Goal: Information Seeking & Learning: Learn about a topic

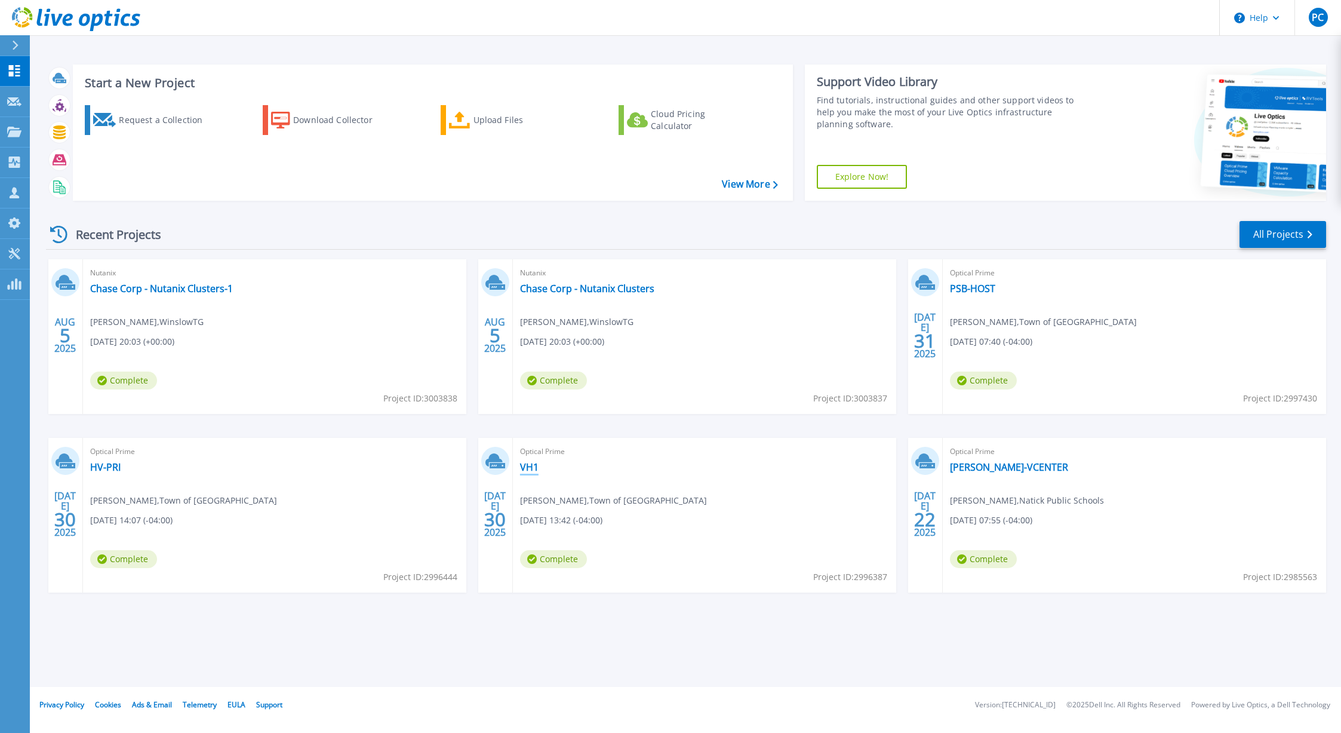
click at [531, 464] on link "VH1" at bounding box center [529, 467] width 19 height 12
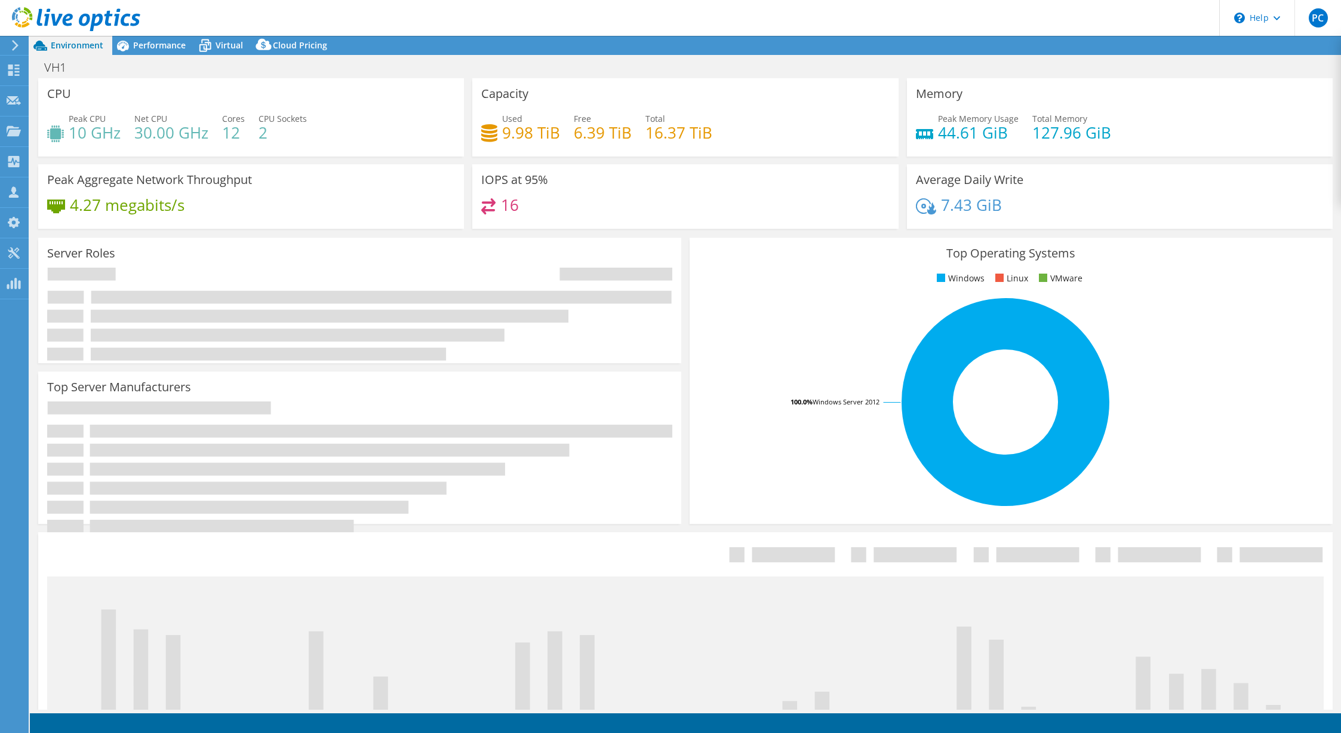
select select "USD"
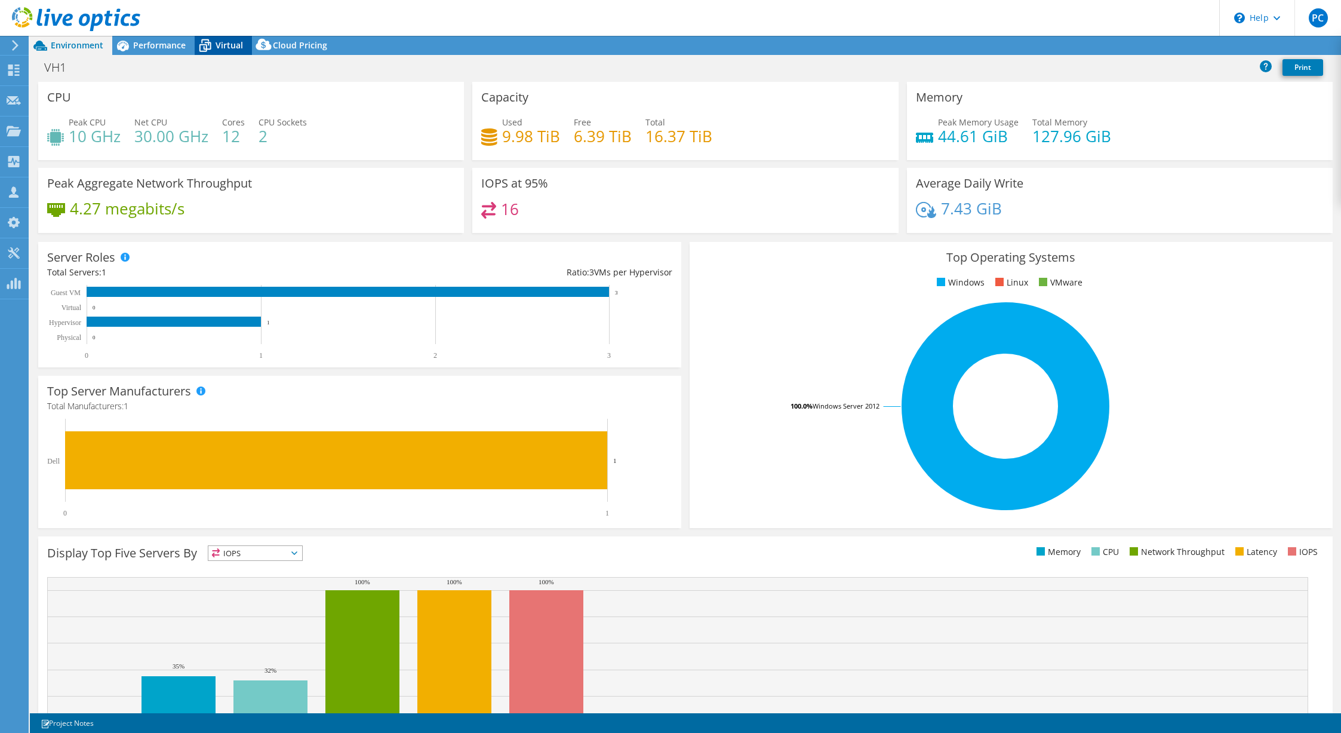
click at [232, 44] on span "Virtual" at bounding box center [229, 44] width 27 height 11
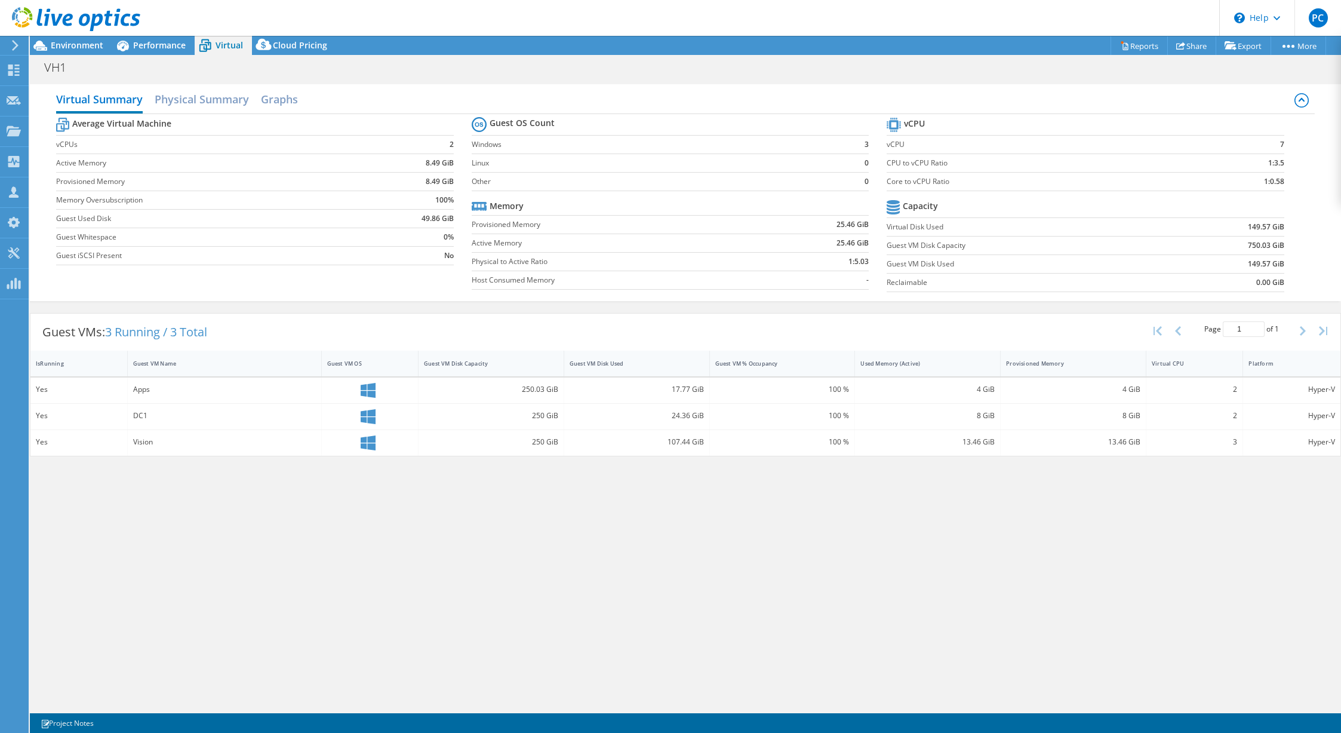
click at [91, 39] on div at bounding box center [70, 20] width 140 height 40
click at [88, 42] on span "Environment" at bounding box center [77, 44] width 53 height 11
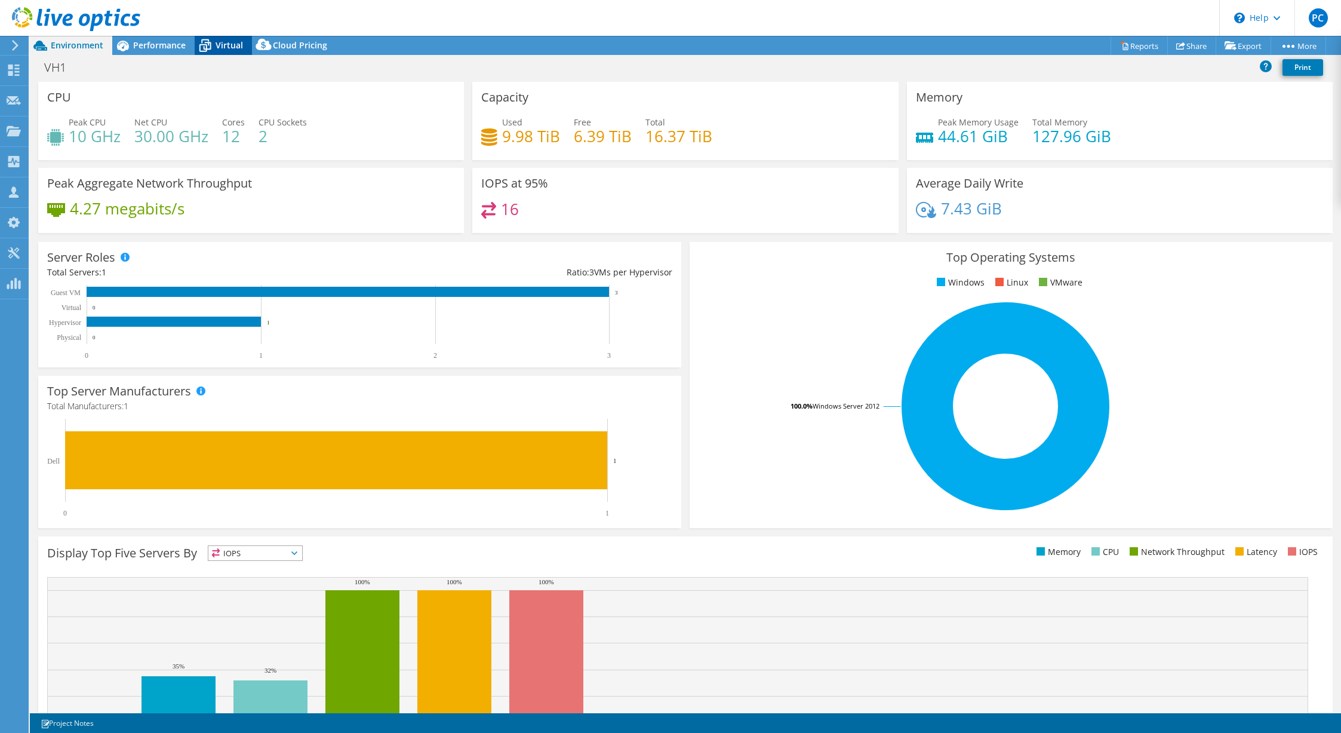
click at [222, 43] on span "Virtual" at bounding box center [229, 44] width 27 height 11
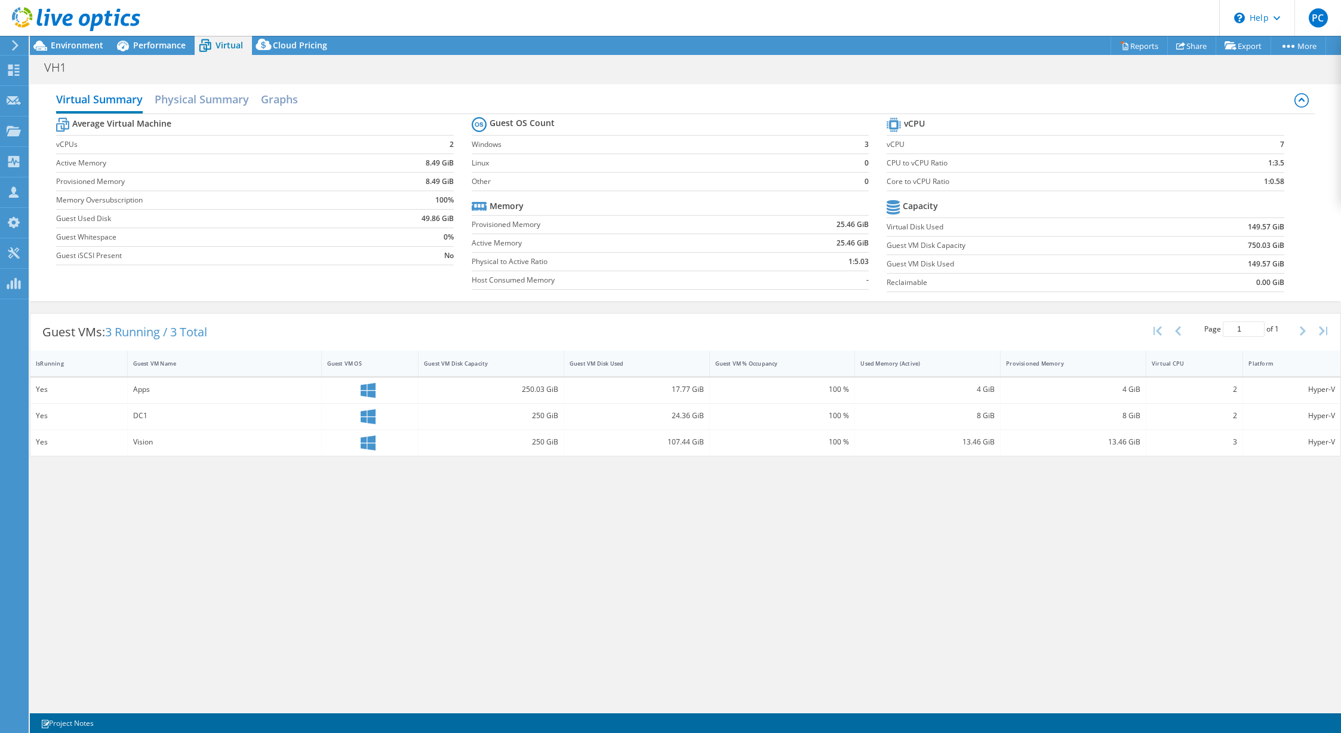
click at [691, 509] on div "Virtual Summary Physical Summary Graphs Average Virtual Machine vCPUs 2 Active …" at bounding box center [685, 393] width 1311 height 631
click at [154, 43] on span "Performance" at bounding box center [159, 44] width 53 height 11
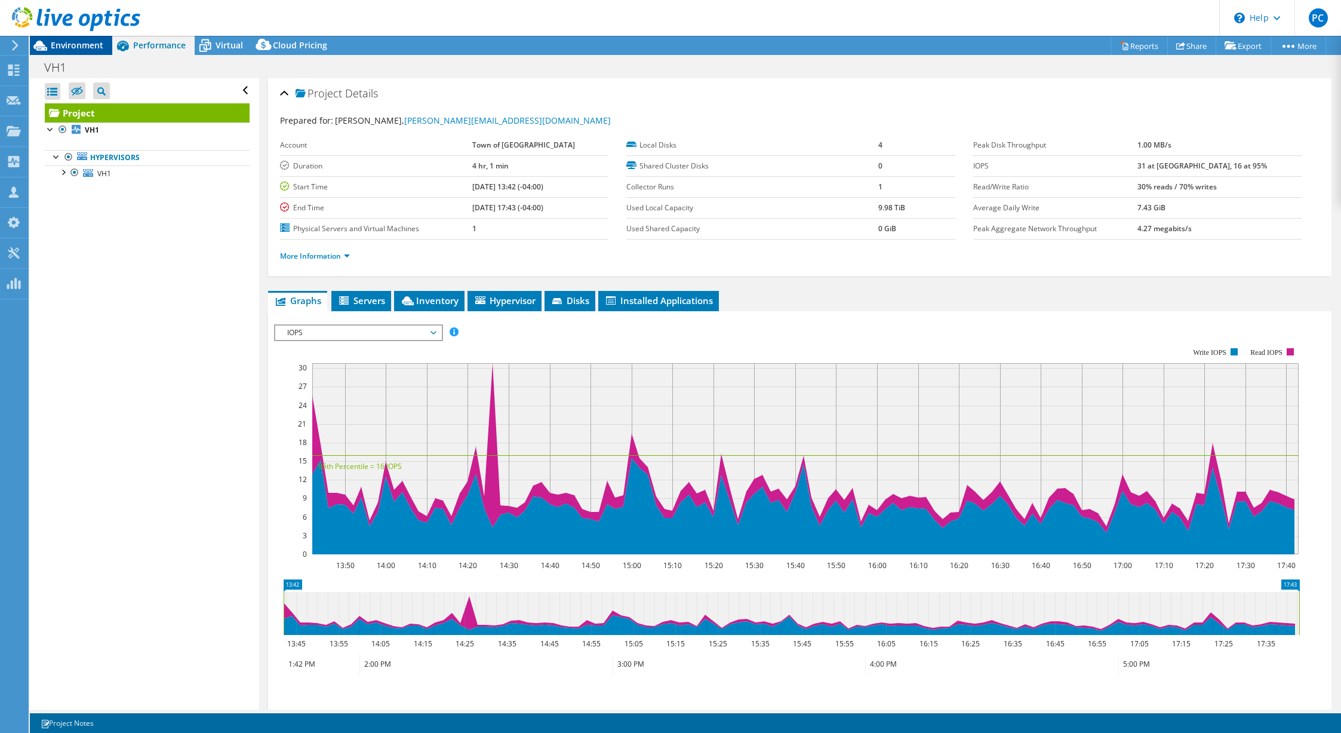
click at [76, 47] on span "Environment" at bounding box center [77, 44] width 53 height 11
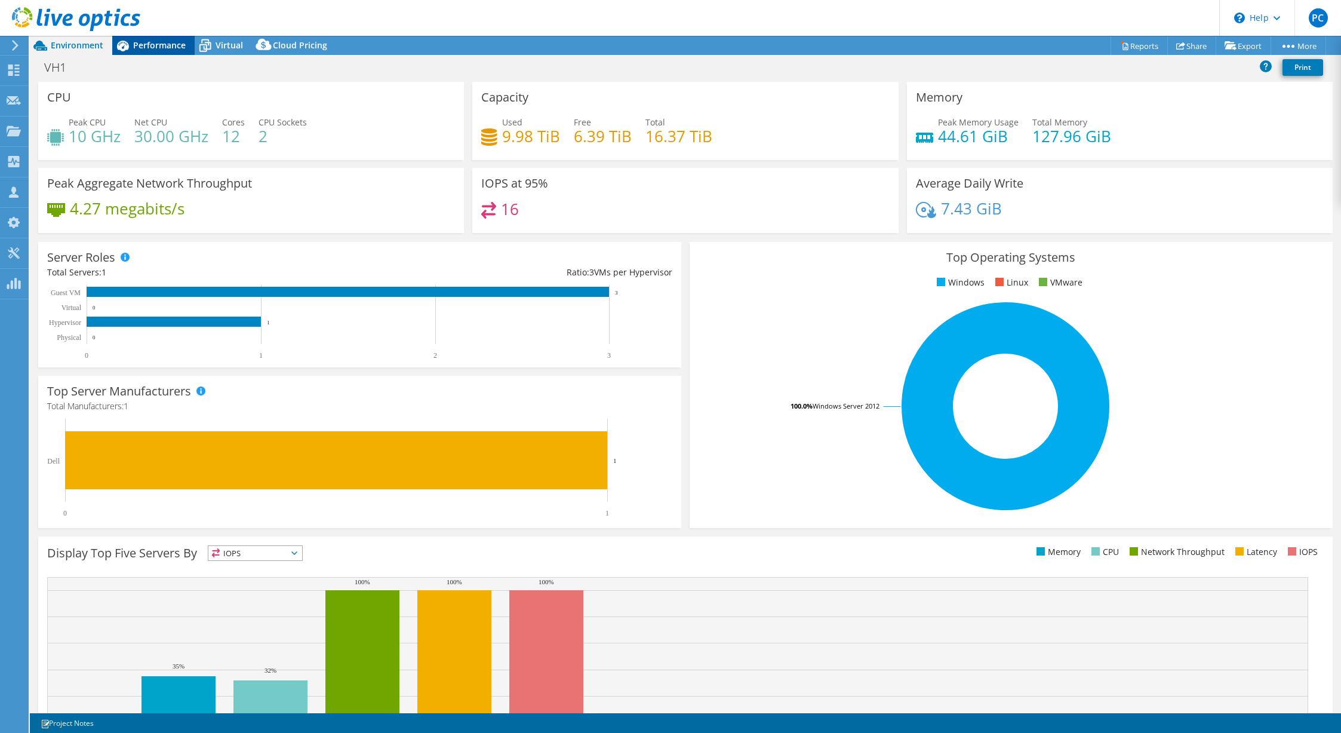
click at [179, 46] on span "Performance" at bounding box center [159, 44] width 53 height 11
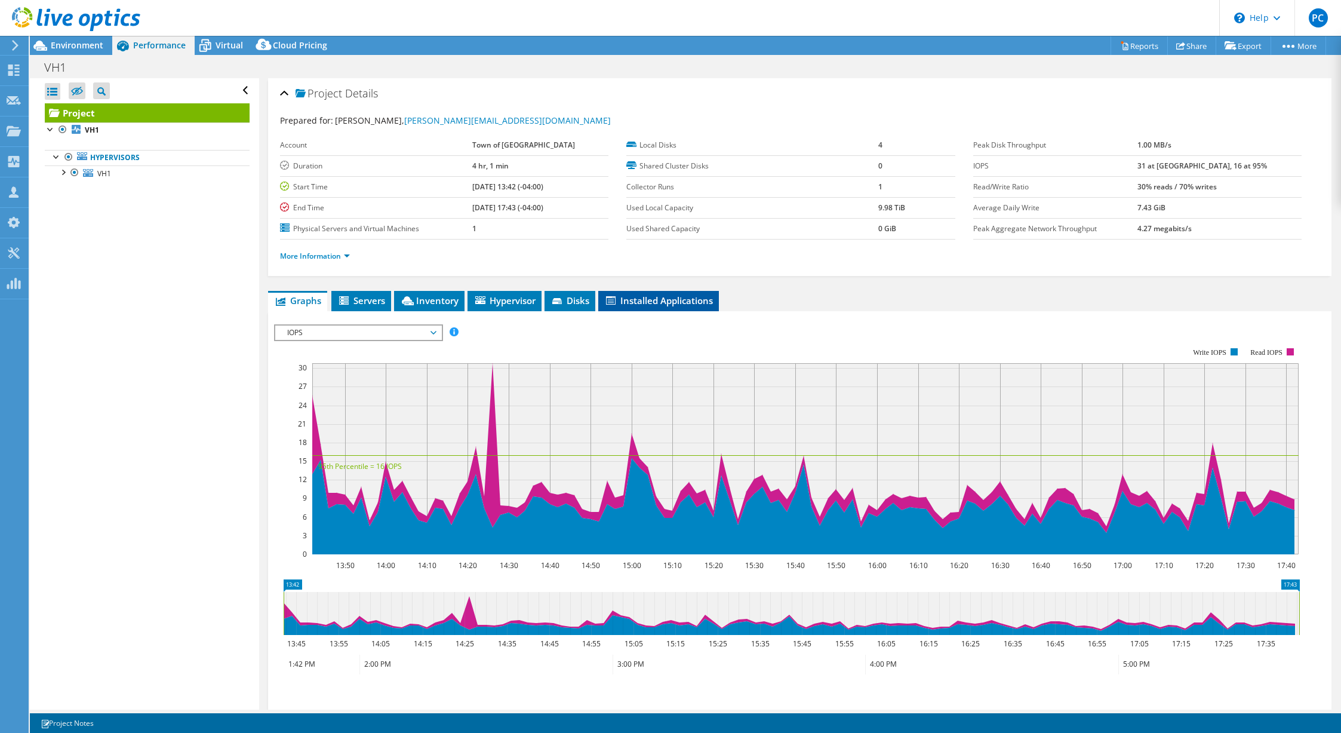
click at [638, 301] on span "Installed Applications" at bounding box center [658, 300] width 109 height 12
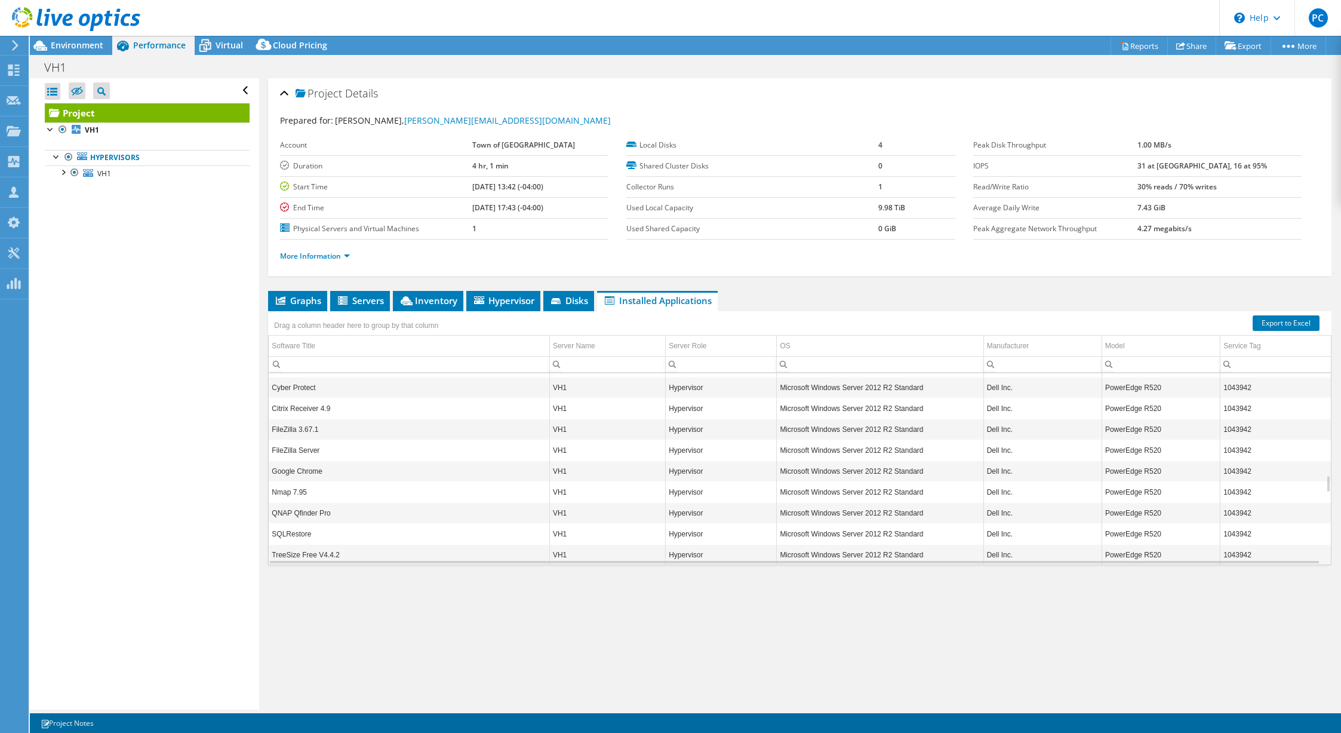
scroll to position [614, 0]
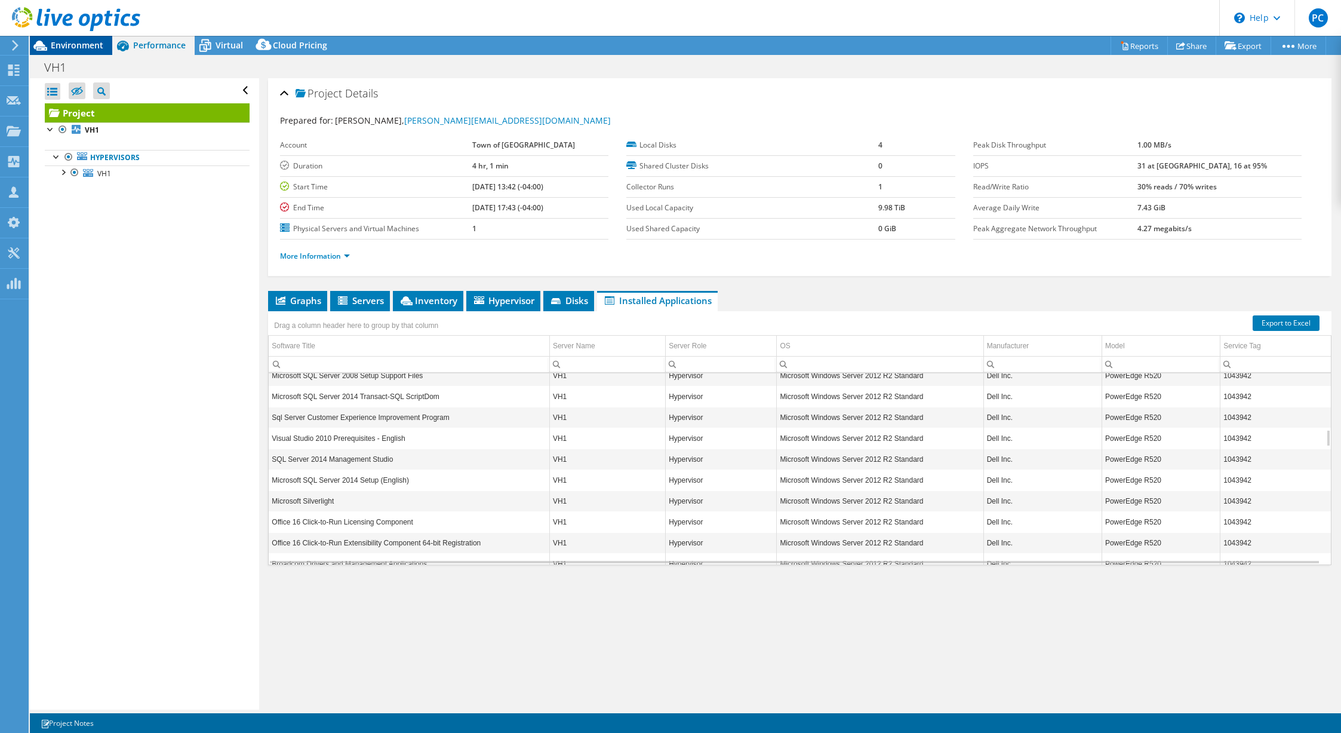
click at [85, 42] on span "Environment" at bounding box center [77, 44] width 53 height 11
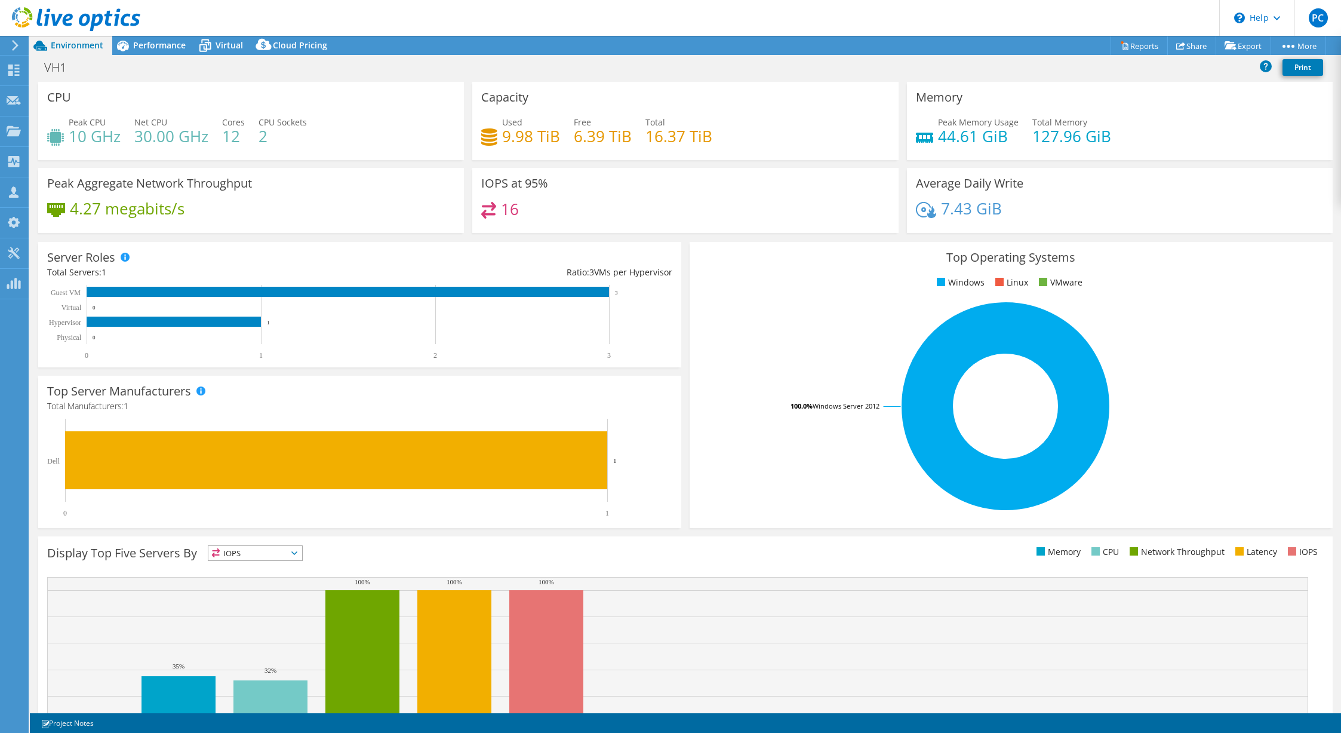
click at [127, 100] on div "CPU Peak CPU 10 GHz Net CPU 30.00 GHz Cores 12 CPU Sockets 2" at bounding box center [251, 121] width 426 height 78
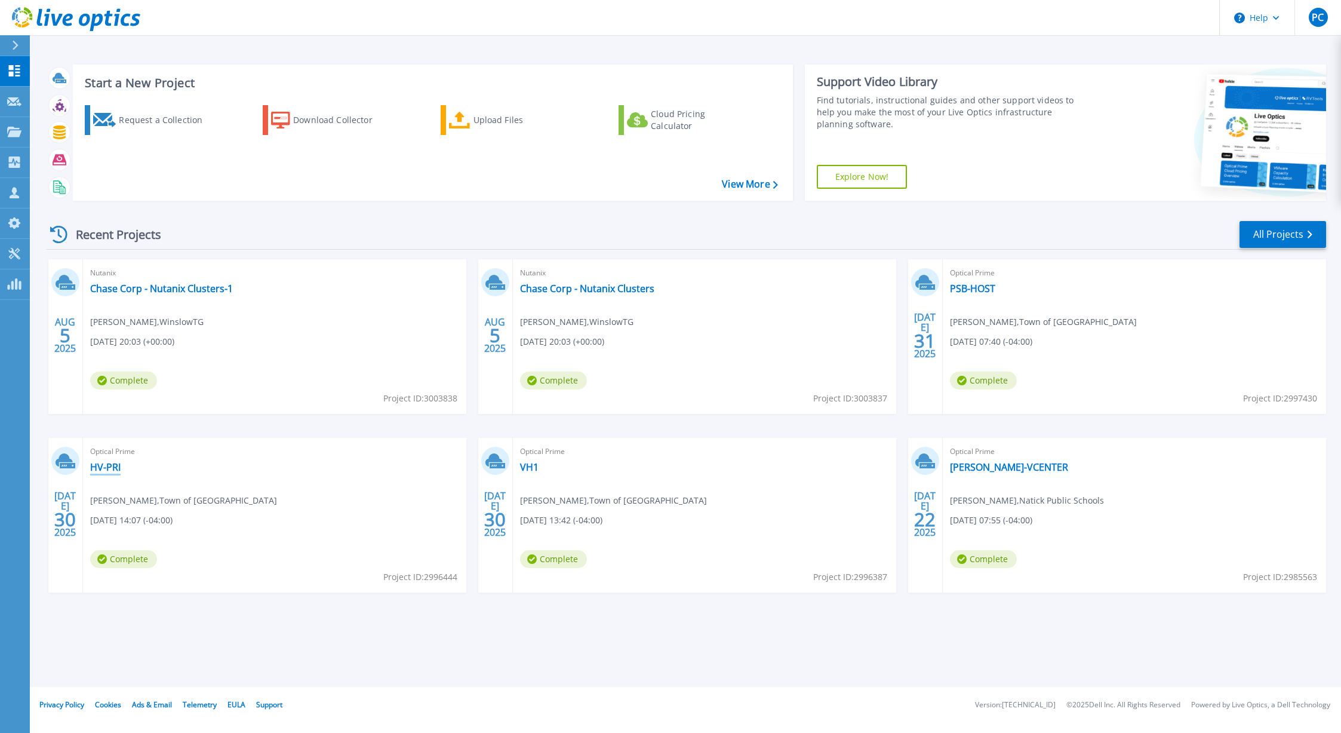
click at [106, 466] on link "HV-PRI" at bounding box center [105, 467] width 30 height 12
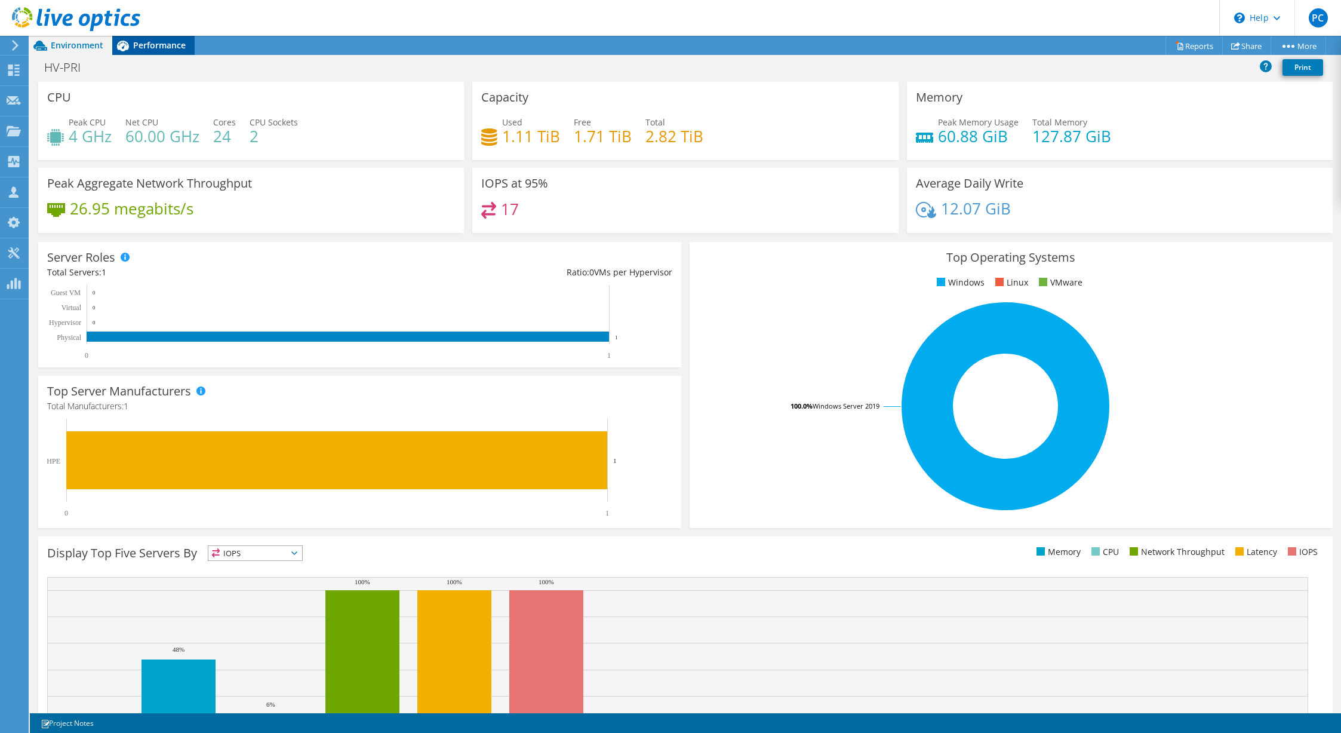
click at [176, 48] on span "Performance" at bounding box center [159, 44] width 53 height 11
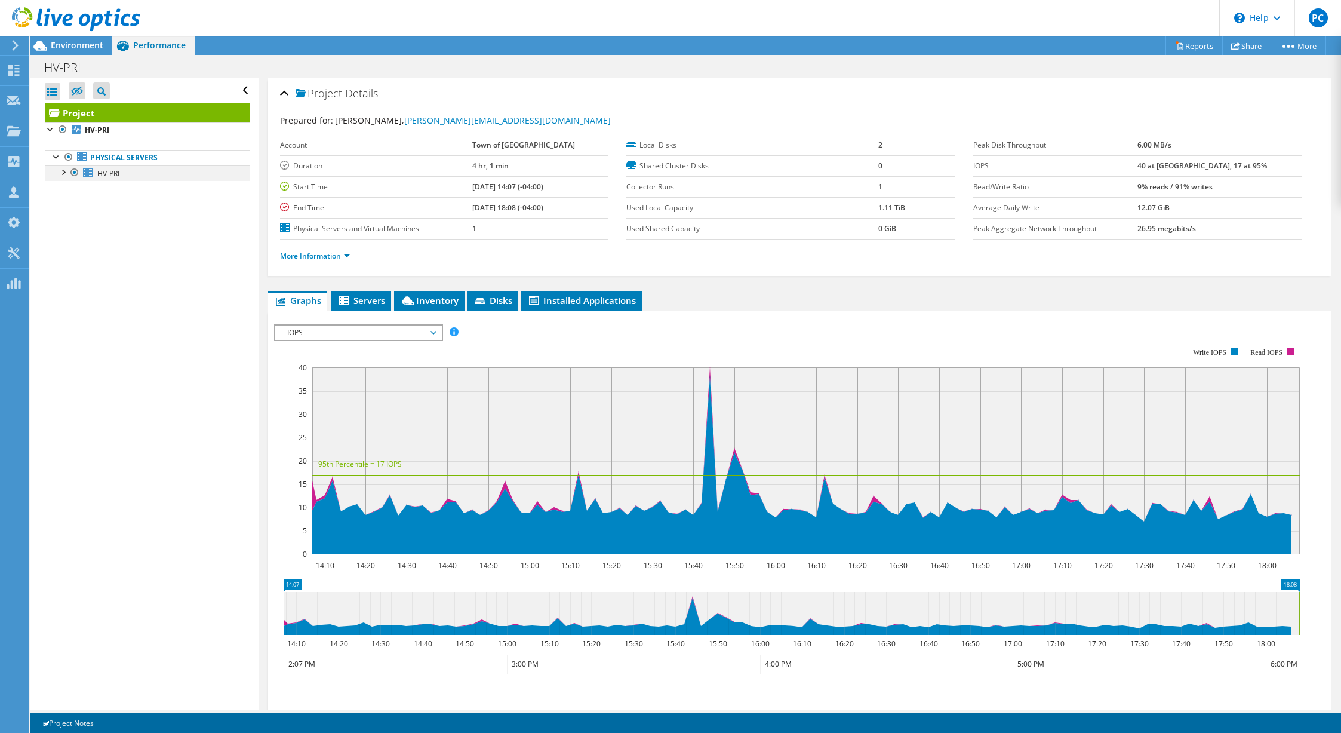
click at [66, 171] on div at bounding box center [63, 171] width 12 height 12
click at [82, 47] on span "Environment" at bounding box center [77, 44] width 53 height 11
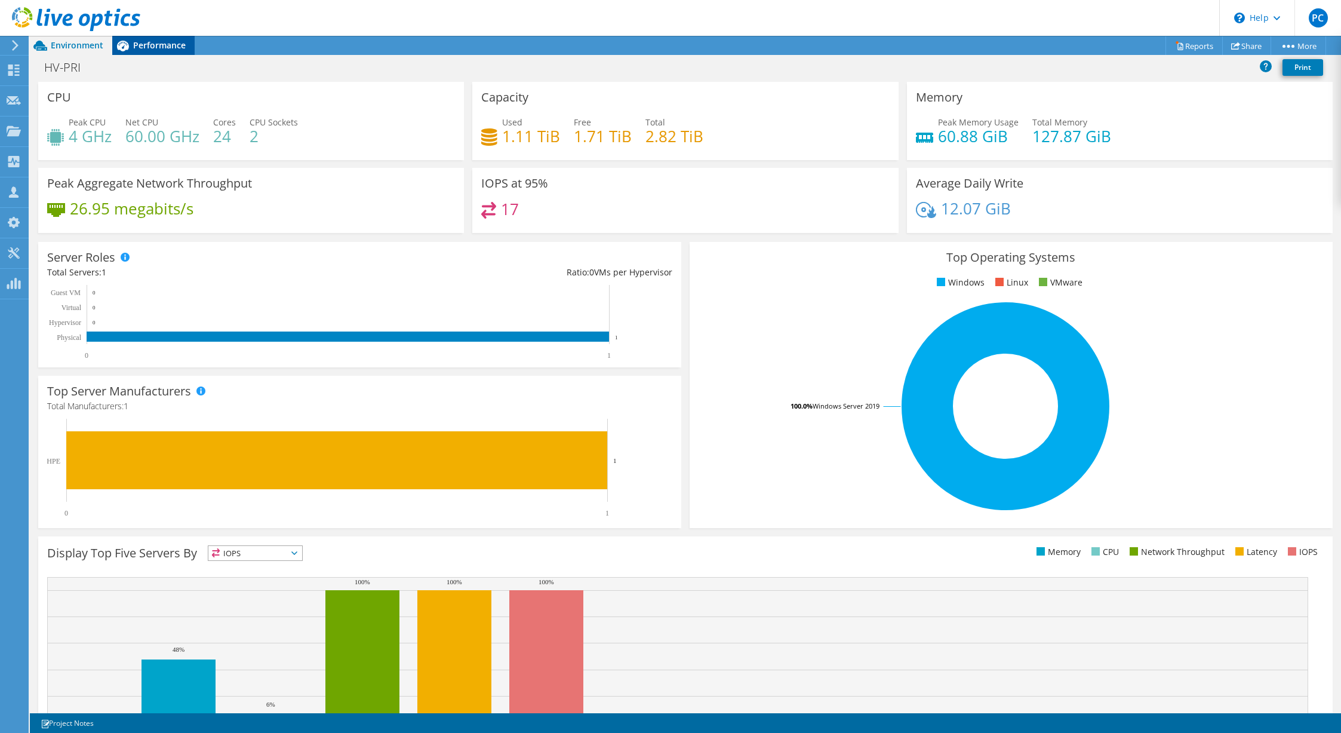
click at [130, 42] on icon at bounding box center [122, 45] width 21 height 21
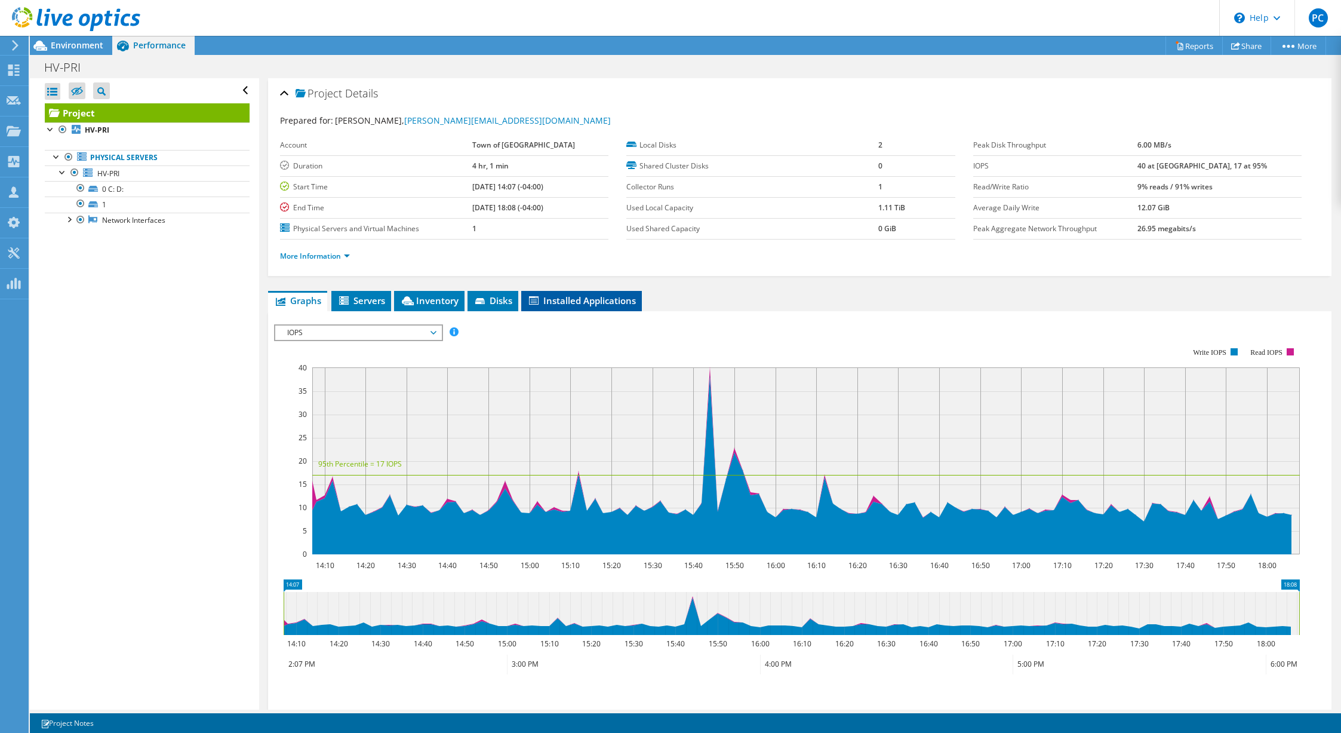
click at [548, 299] on span "Installed Applications" at bounding box center [581, 300] width 109 height 12
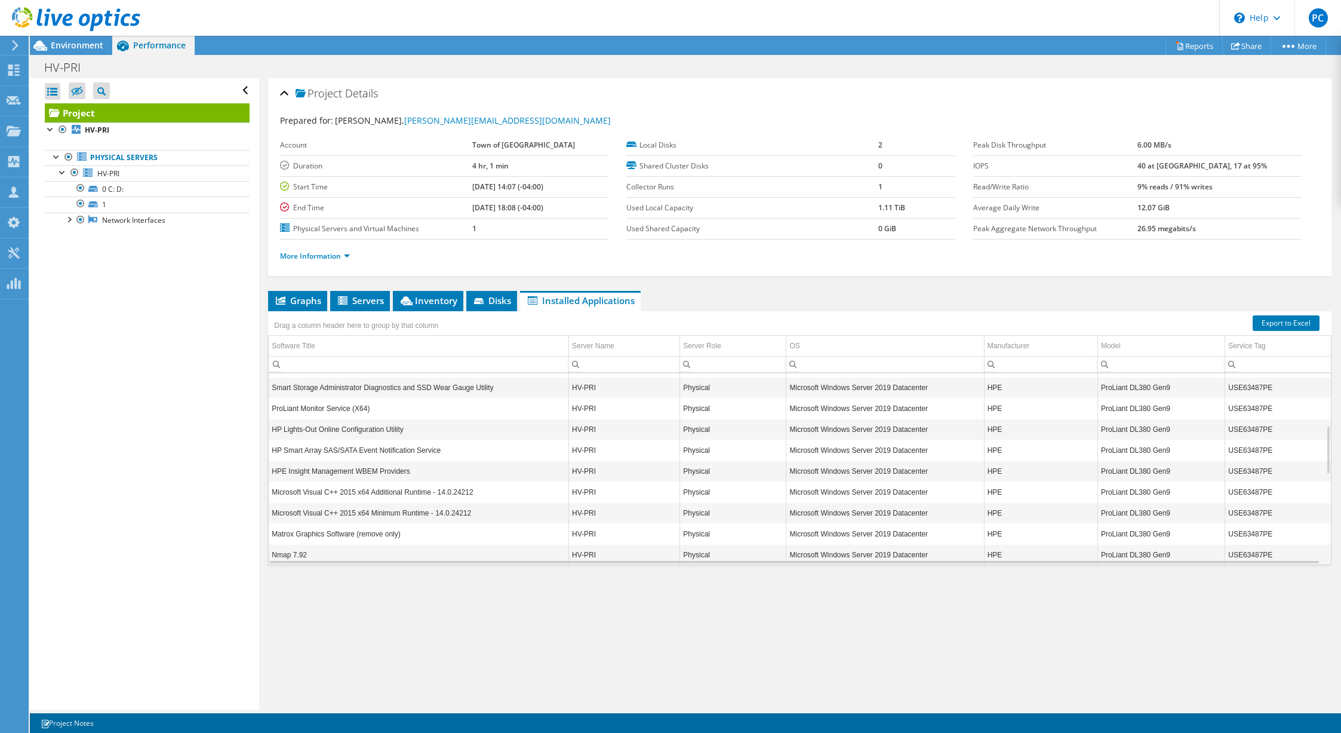
scroll to position [137, 0]
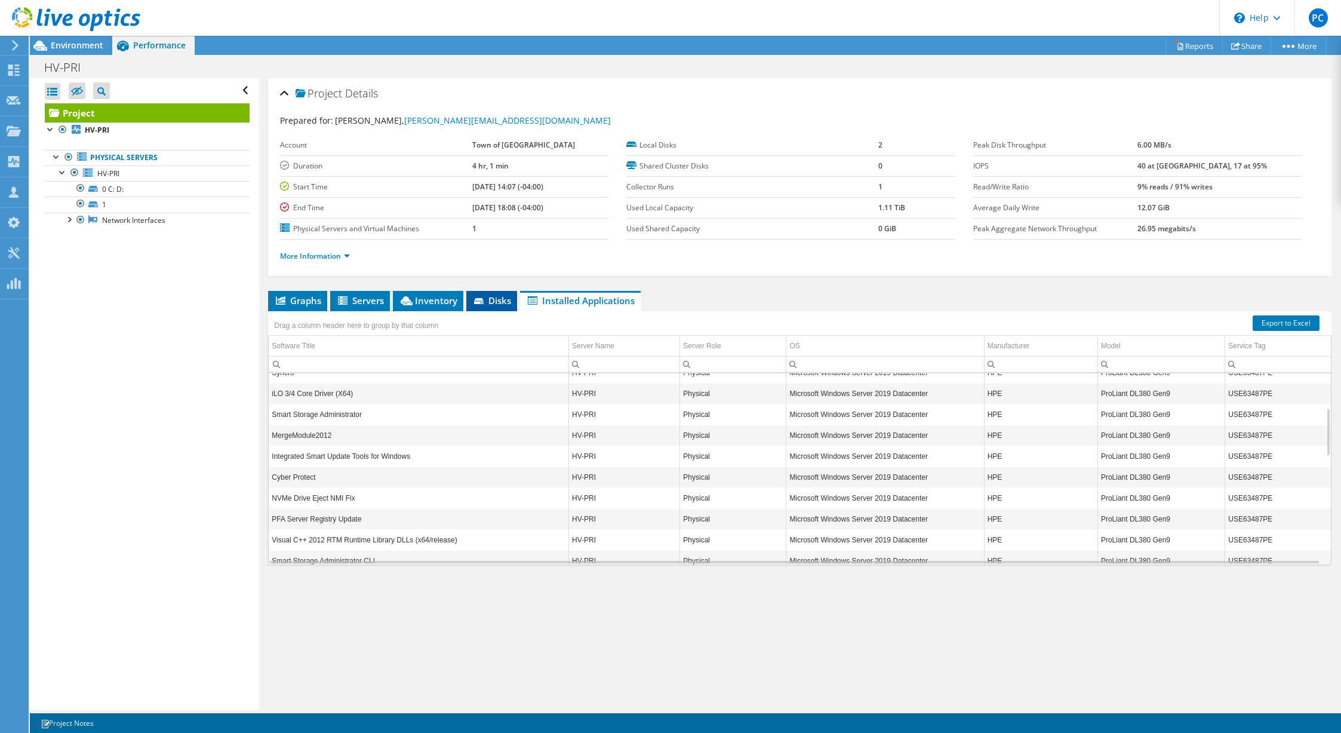
click at [490, 298] on span "Disks" at bounding box center [491, 300] width 39 height 12
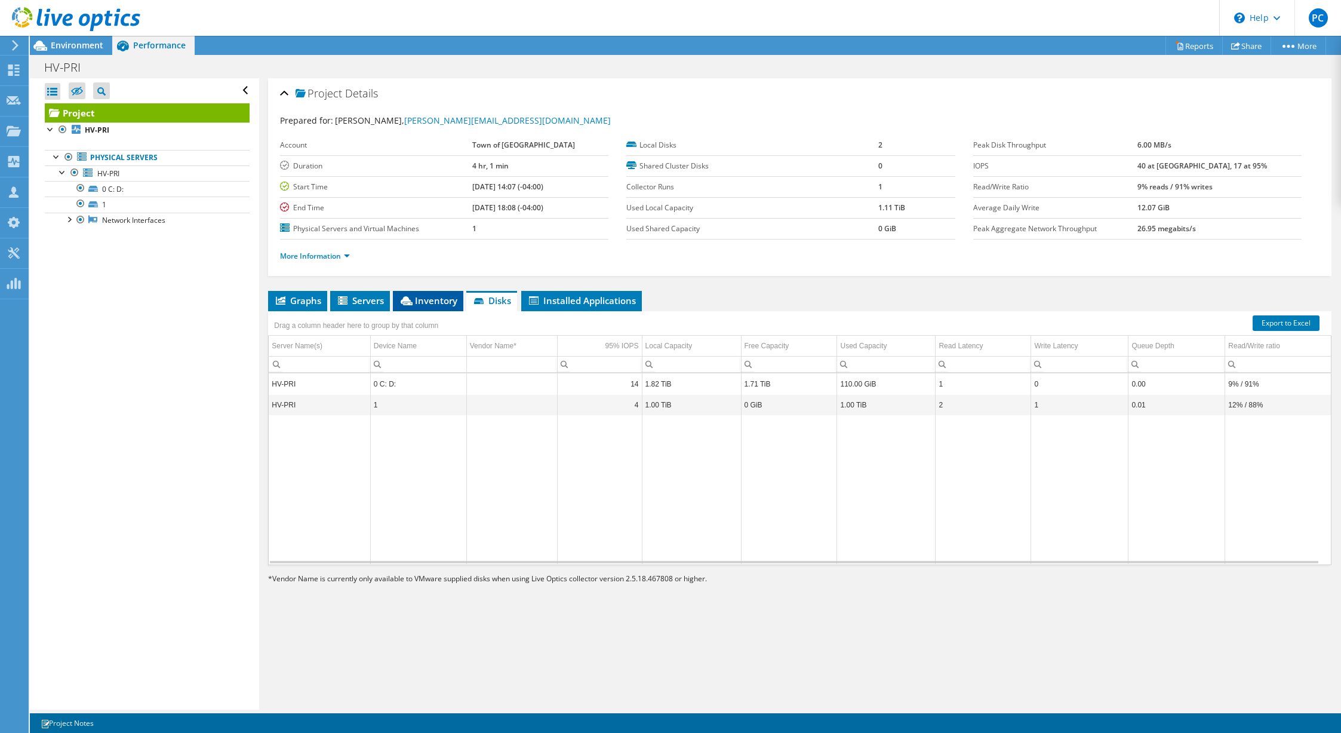
click at [440, 304] on span "Inventory" at bounding box center [428, 300] width 59 height 12
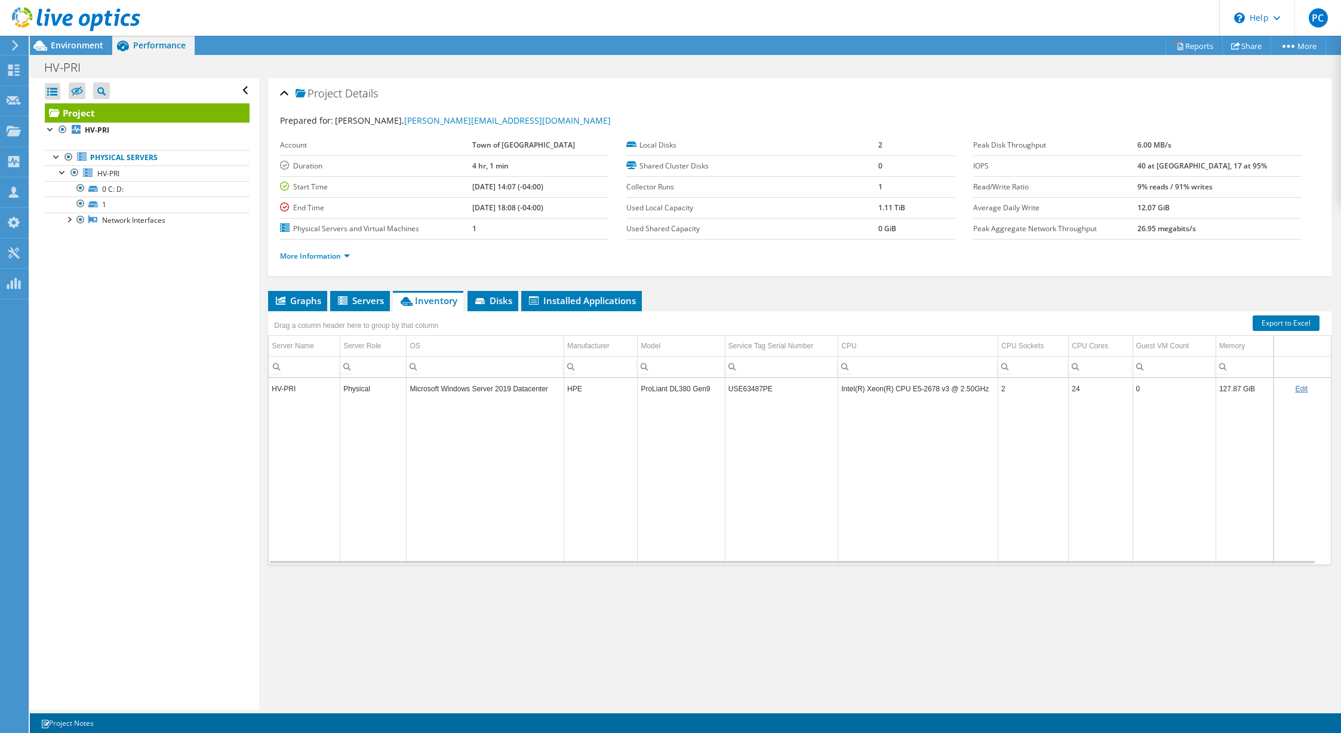
click at [75, 36] on div at bounding box center [70, 20] width 140 height 40
click at [74, 39] on div at bounding box center [70, 20] width 140 height 40
click at [70, 45] on span "Environment" at bounding box center [77, 44] width 53 height 11
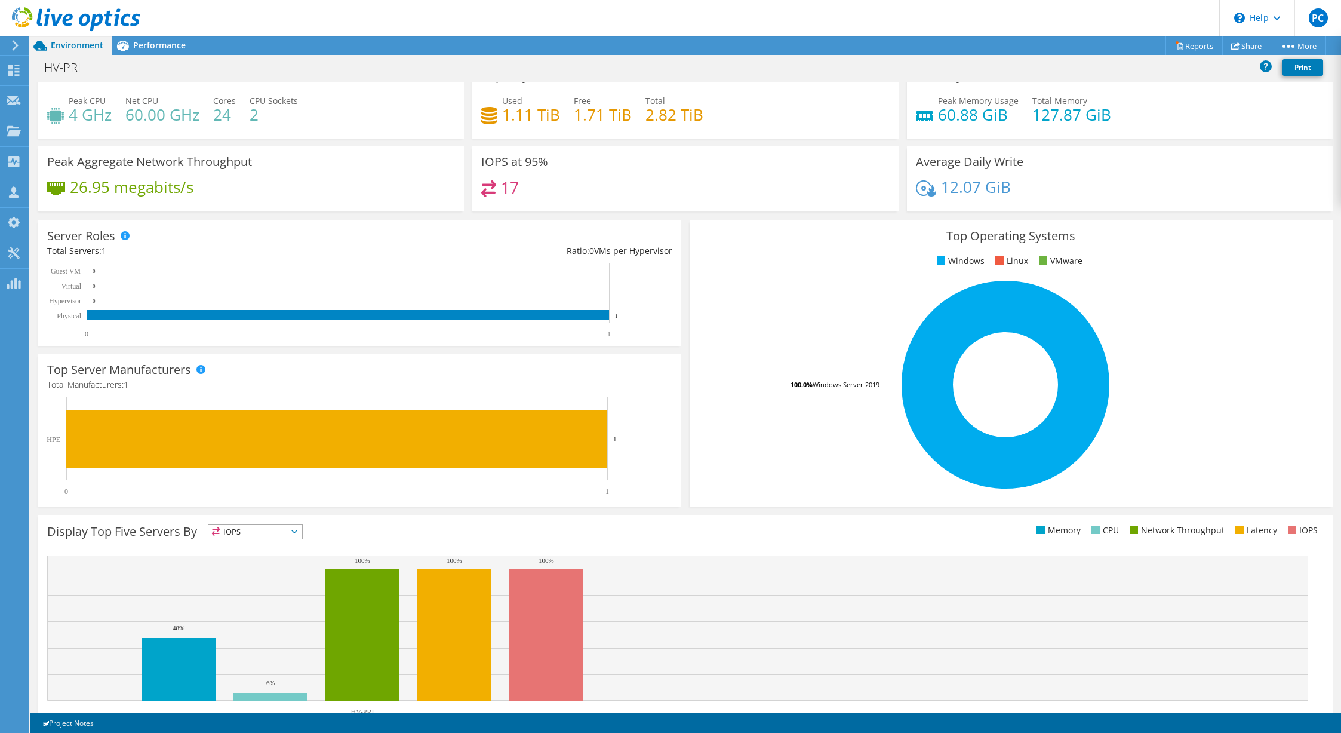
scroll to position [0, 0]
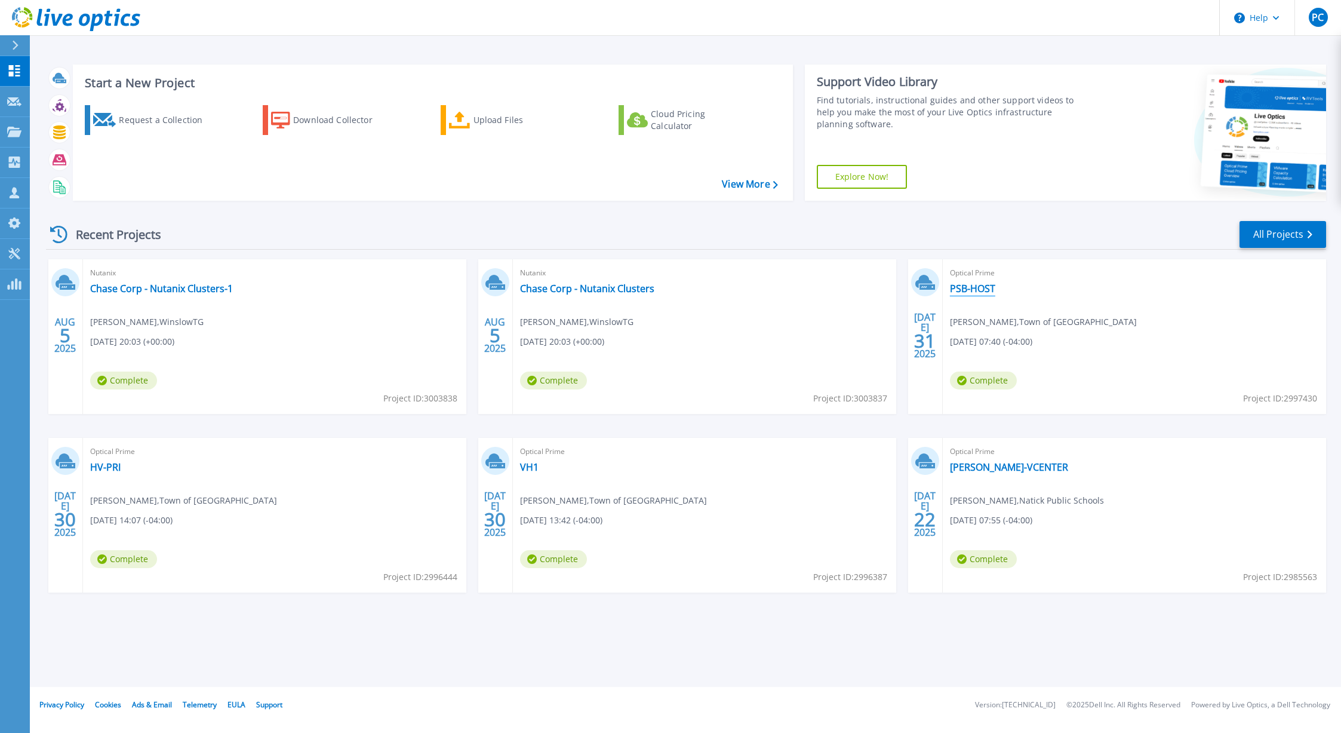
click at [968, 288] on link "PSB-HOST" at bounding box center [972, 288] width 45 height 12
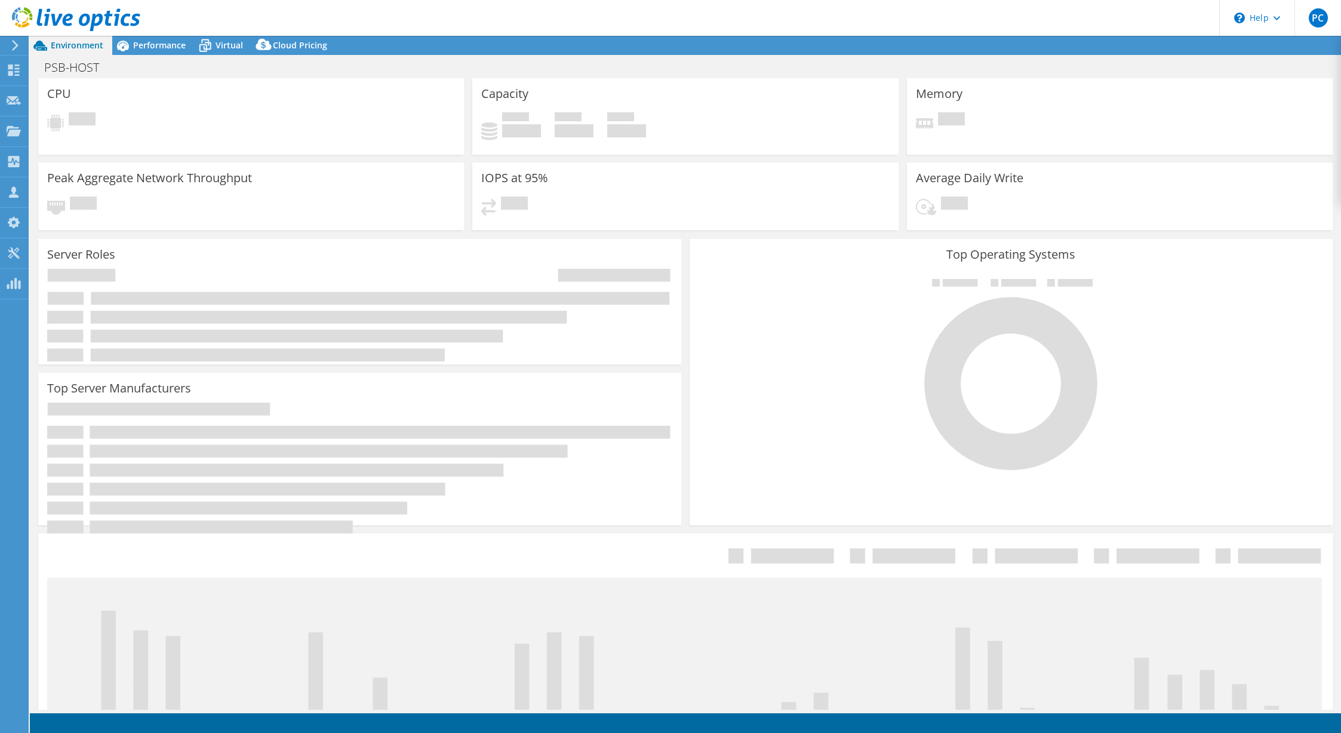
select select "USD"
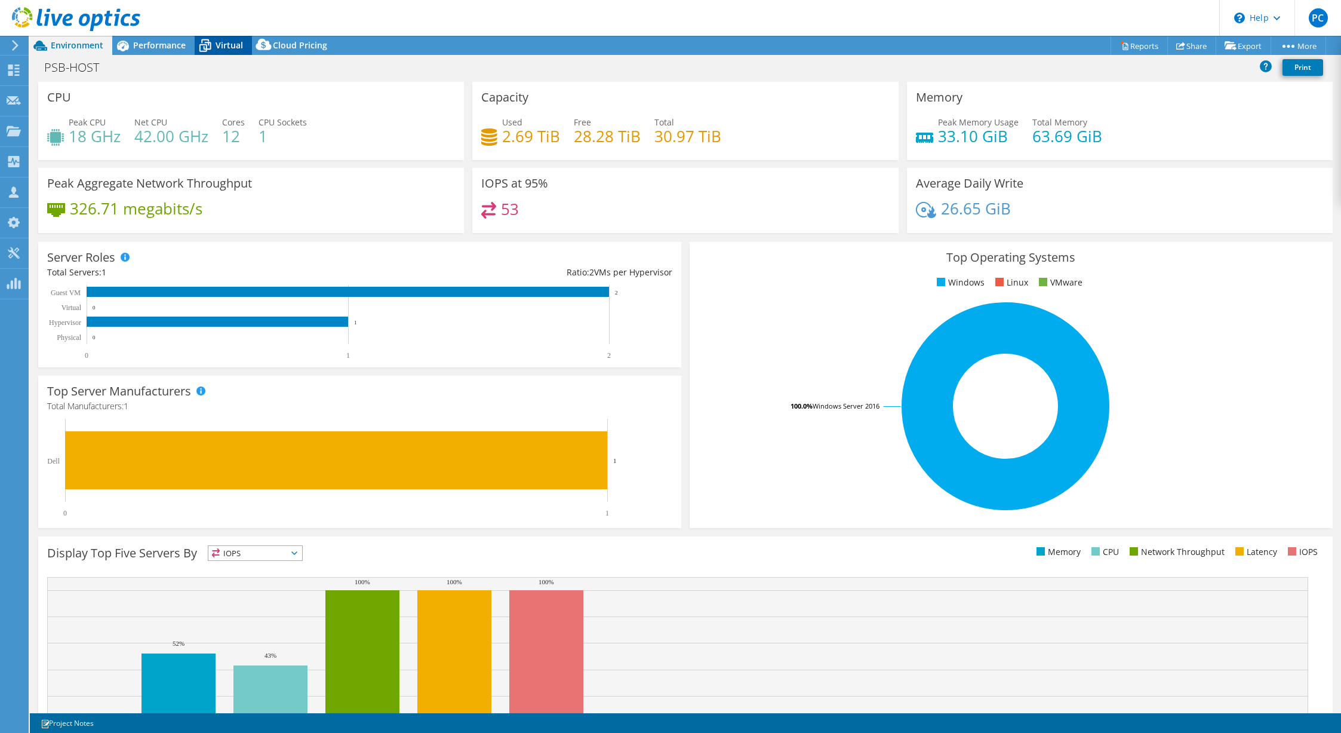
click at [212, 47] on icon at bounding box center [205, 45] width 21 height 21
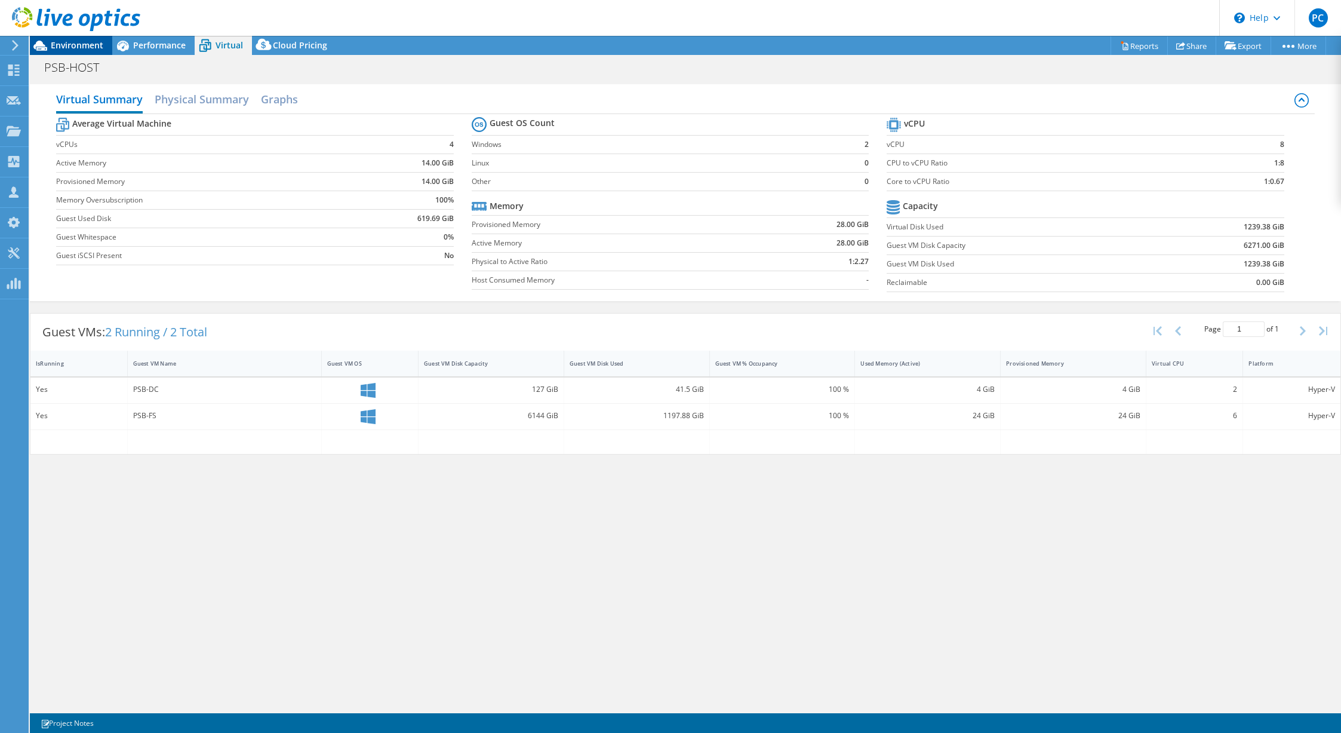
click at [61, 49] on span "Environment" at bounding box center [77, 44] width 53 height 11
